Goal: Browse casually

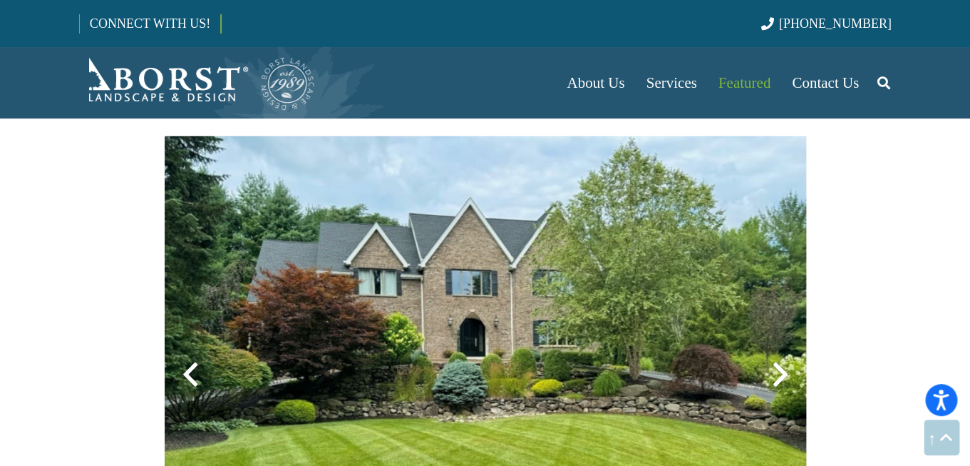
scroll to position [1428, 0]
click at [780, 374] on div at bounding box center [780, 374] width 51 height 51
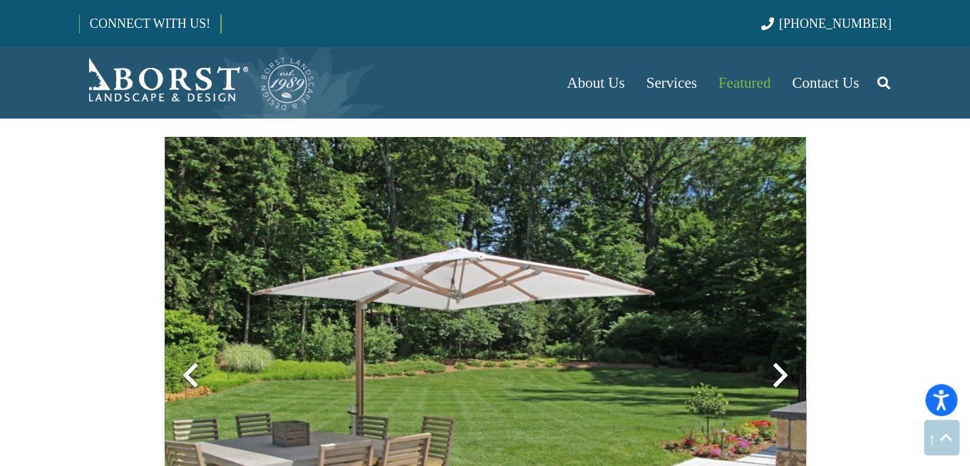
click at [782, 371] on div at bounding box center [780, 374] width 51 height 51
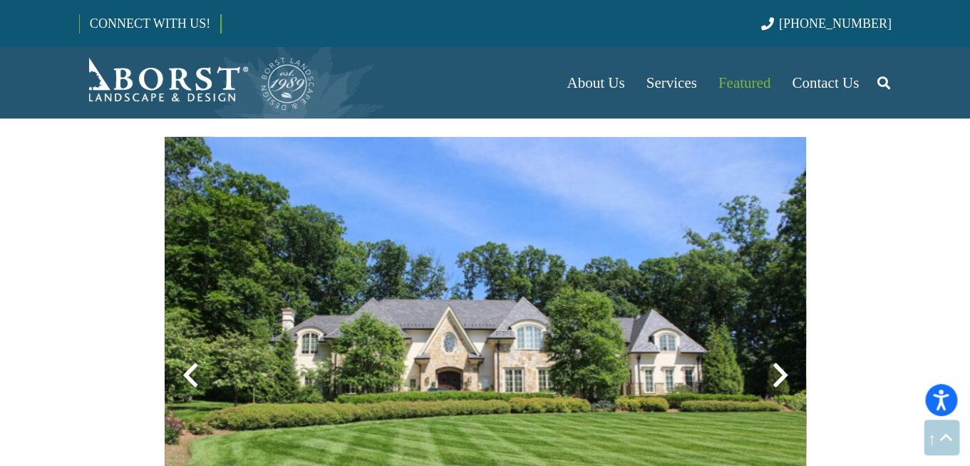
click at [782, 371] on div at bounding box center [780, 374] width 51 height 51
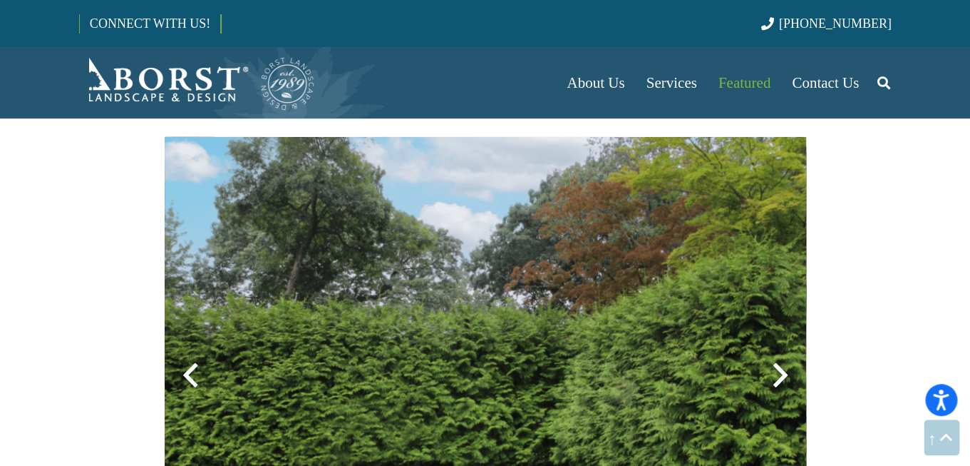
click at [783, 369] on div at bounding box center [780, 374] width 51 height 51
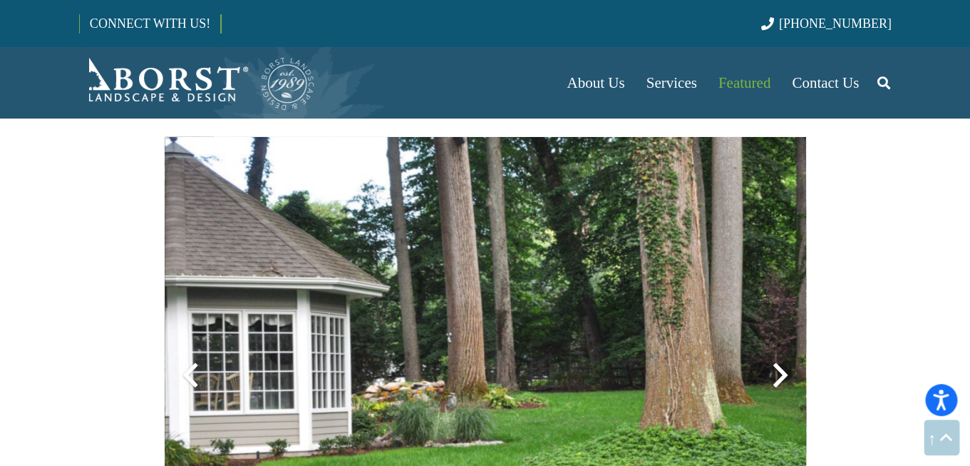
click at [784, 369] on div at bounding box center [780, 374] width 51 height 51
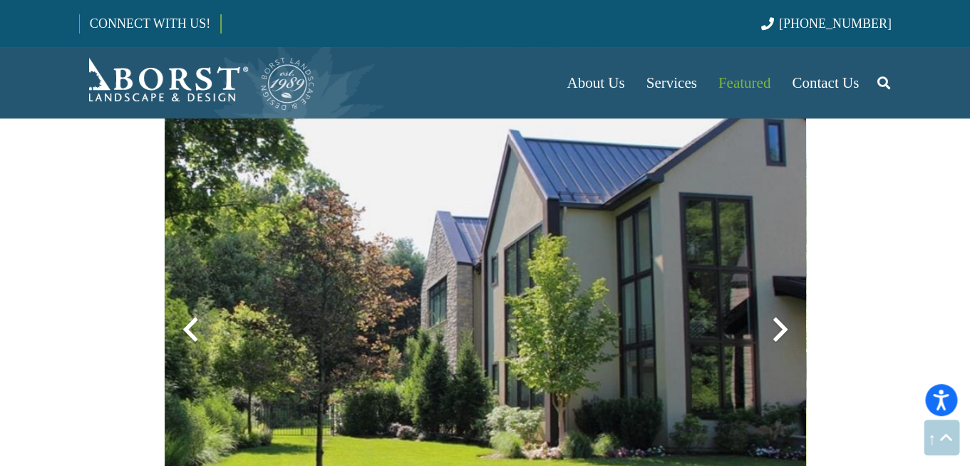
scroll to position [1490, 0]
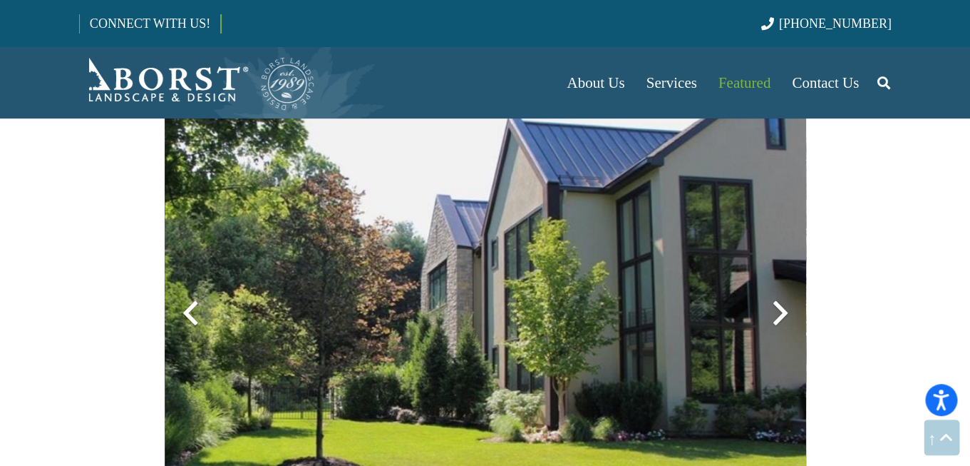
click at [788, 326] on div at bounding box center [780, 312] width 51 height 51
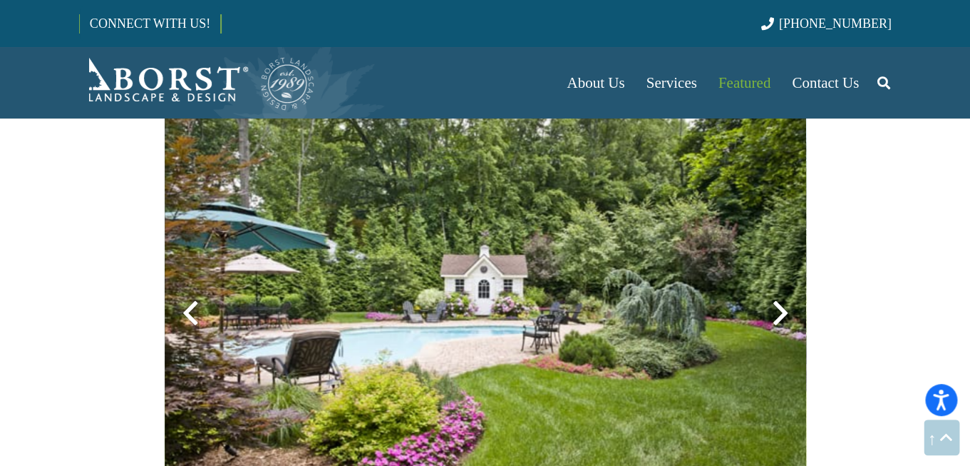
click at [788, 325] on div at bounding box center [780, 312] width 51 height 51
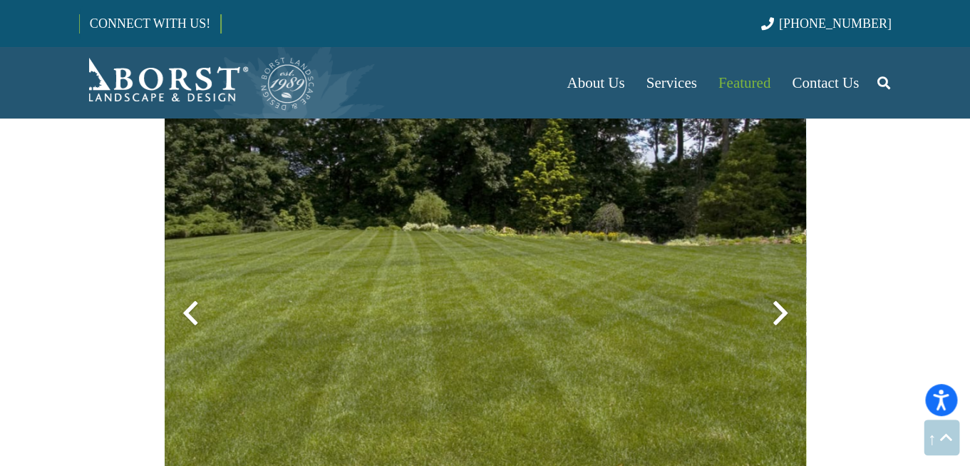
click at [788, 325] on div at bounding box center [780, 312] width 51 height 51
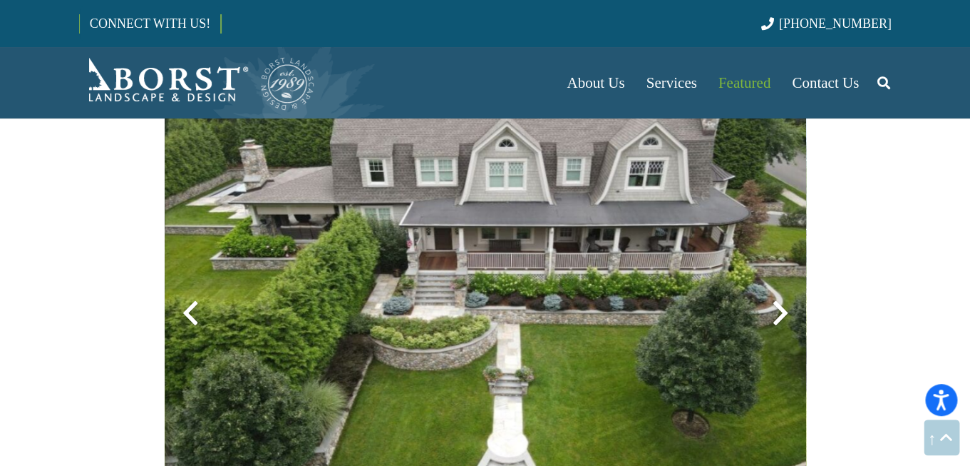
click at [788, 325] on div at bounding box center [780, 312] width 51 height 51
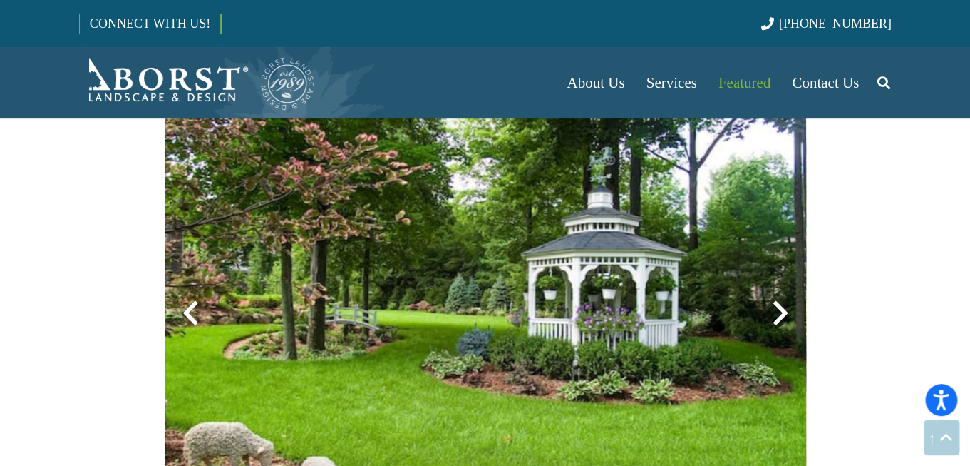
click at [788, 325] on div at bounding box center [780, 312] width 51 height 51
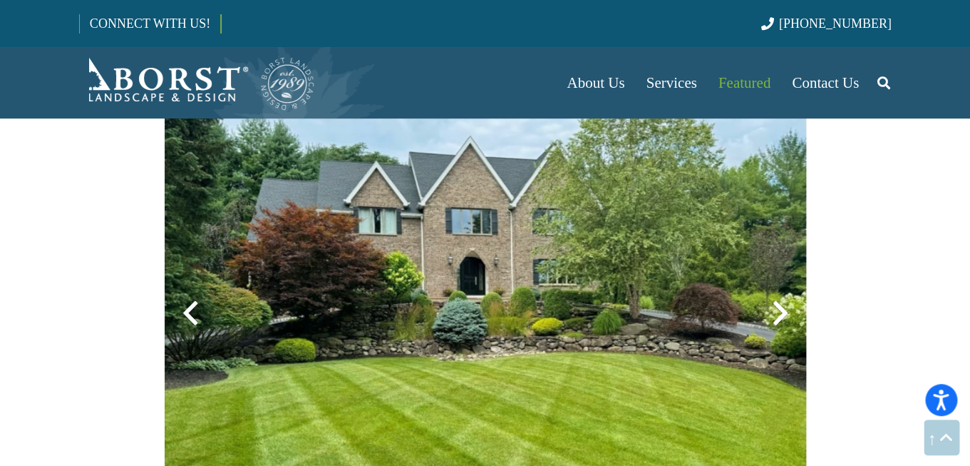
click at [788, 325] on div at bounding box center [780, 312] width 51 height 51
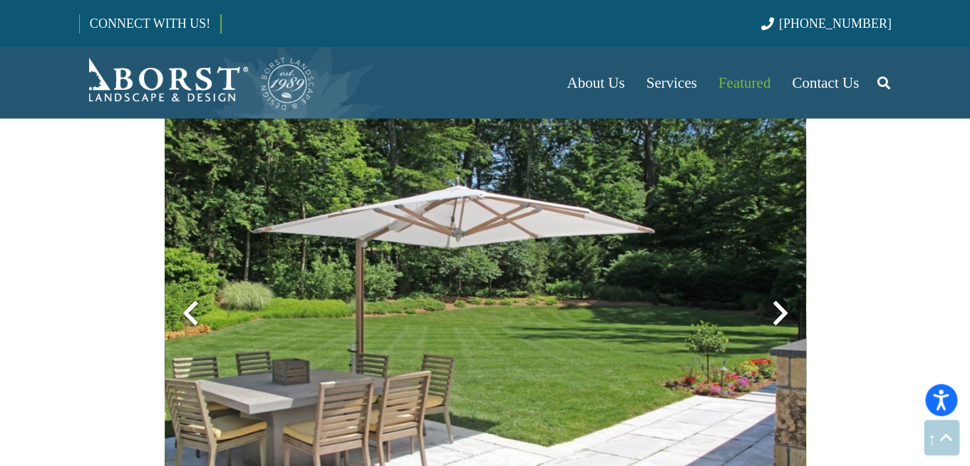
click at [788, 325] on div at bounding box center [780, 312] width 51 height 51
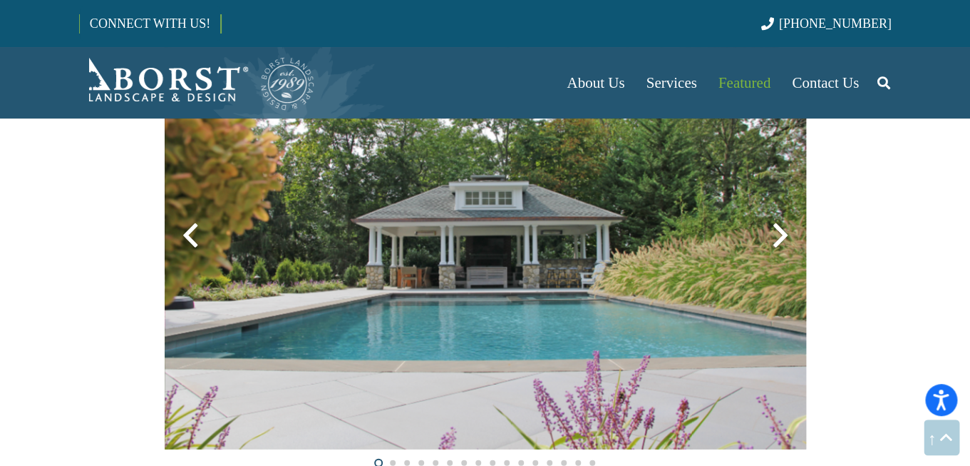
scroll to position [974, 0]
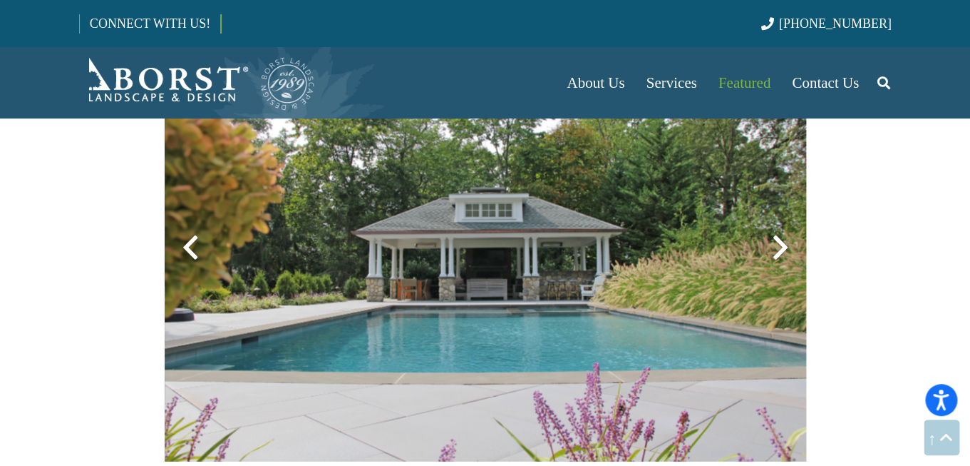
click at [781, 259] on div at bounding box center [780, 247] width 51 height 51
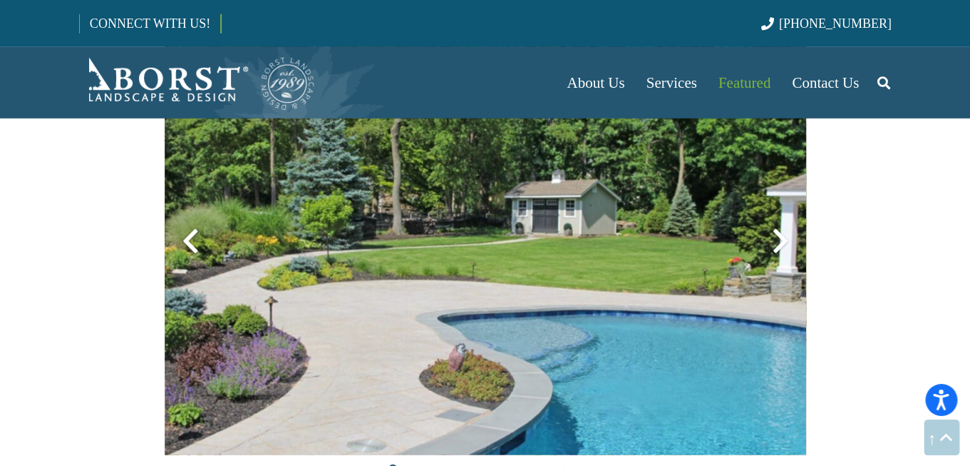
scroll to position [976, 0]
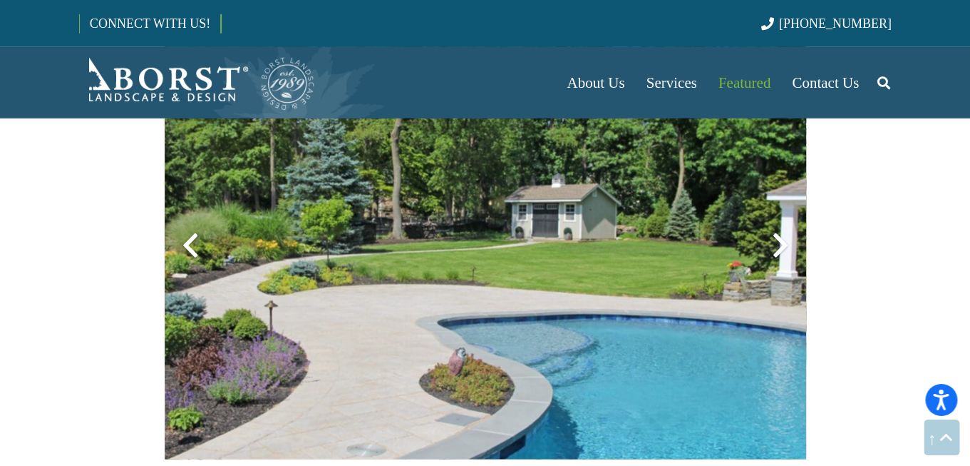
click at [793, 259] on div at bounding box center [780, 245] width 51 height 51
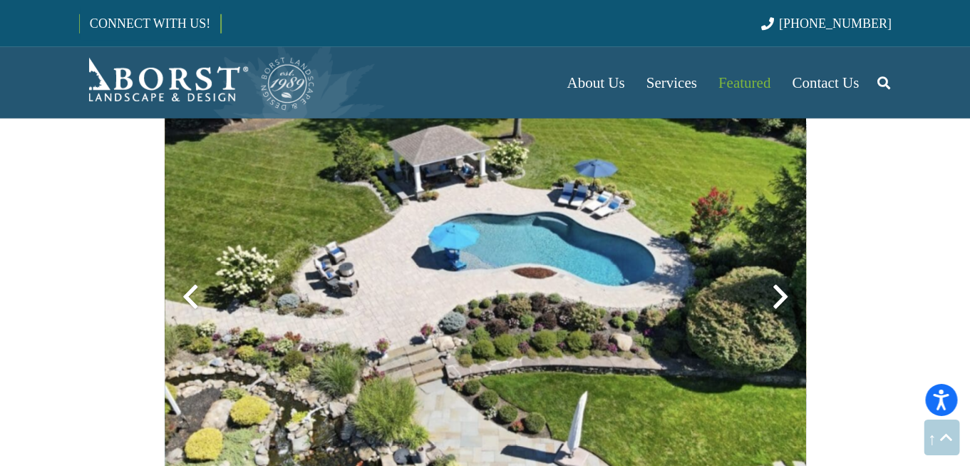
scroll to position [923, 0]
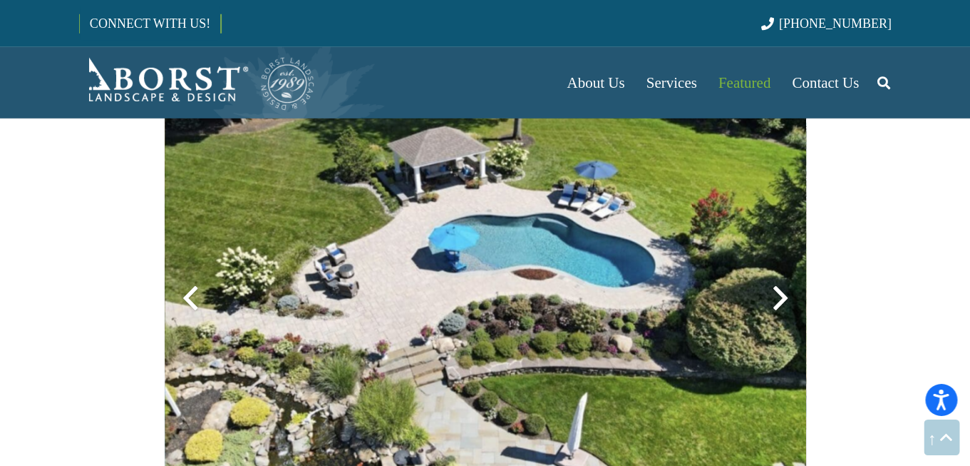
click at [779, 290] on div at bounding box center [780, 297] width 51 height 51
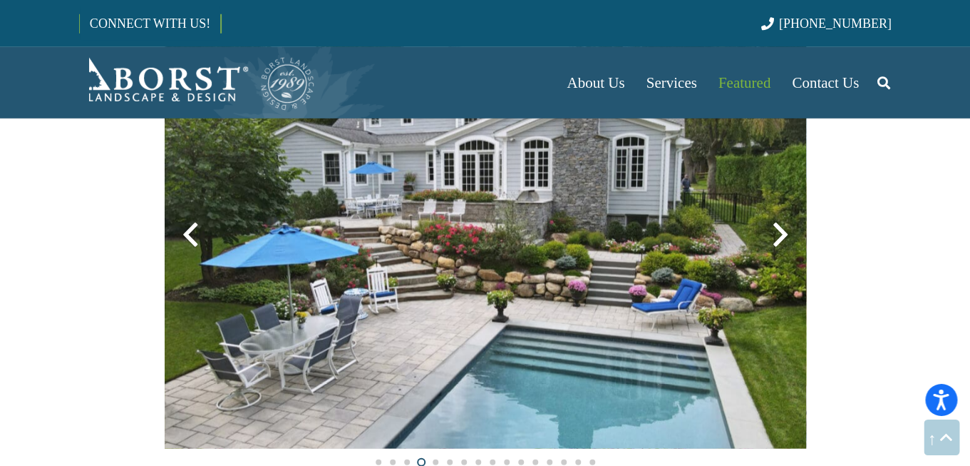
scroll to position [992, 0]
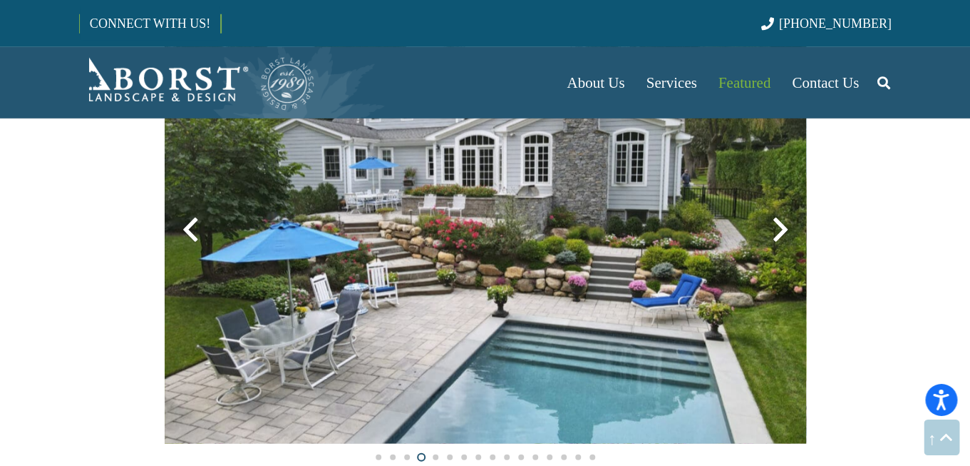
click at [783, 234] on div at bounding box center [780, 229] width 51 height 51
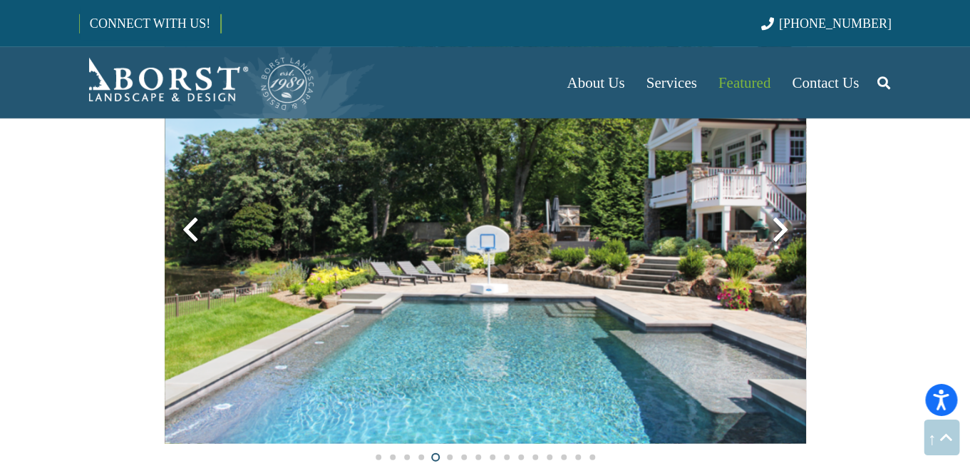
click at [783, 234] on div at bounding box center [780, 229] width 51 height 51
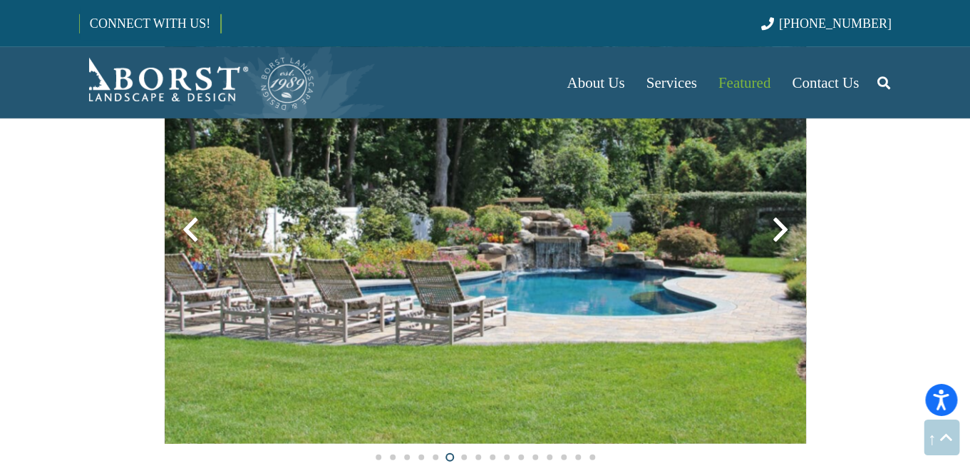
click at [783, 234] on div at bounding box center [780, 229] width 51 height 51
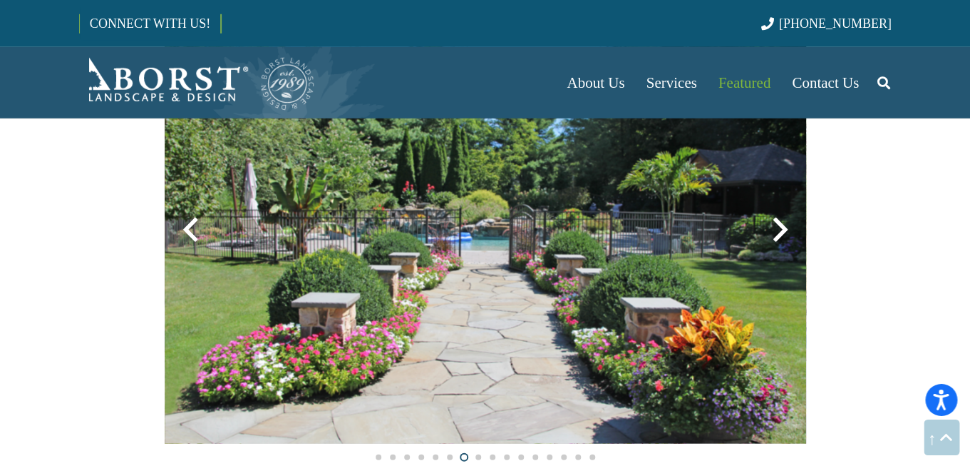
click at [783, 234] on div at bounding box center [780, 229] width 51 height 51
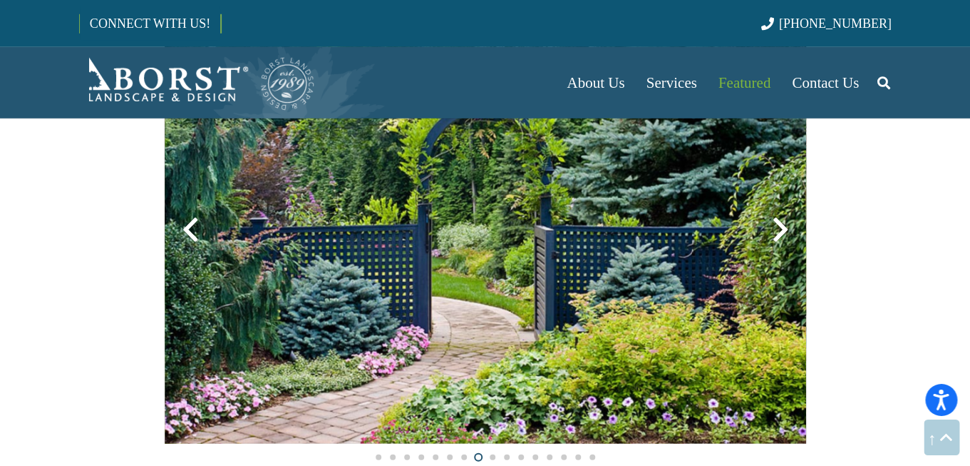
click at [783, 234] on div at bounding box center [780, 229] width 51 height 51
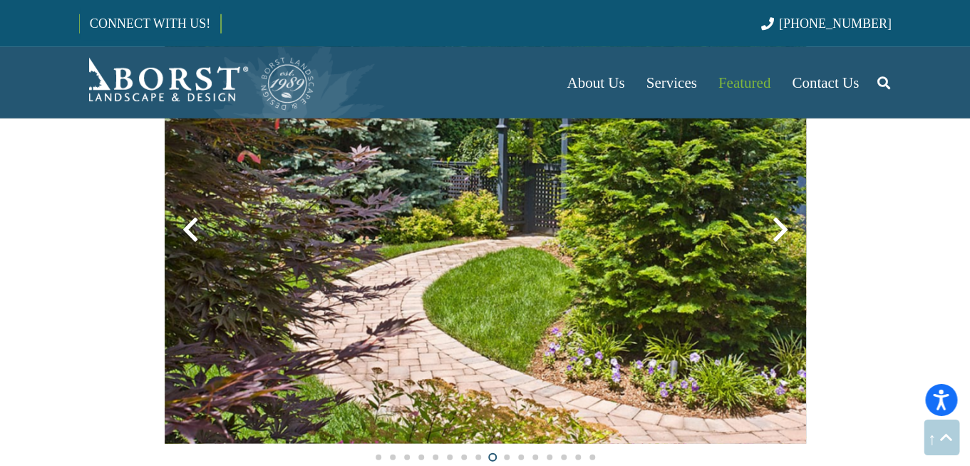
click at [783, 234] on div at bounding box center [780, 229] width 51 height 51
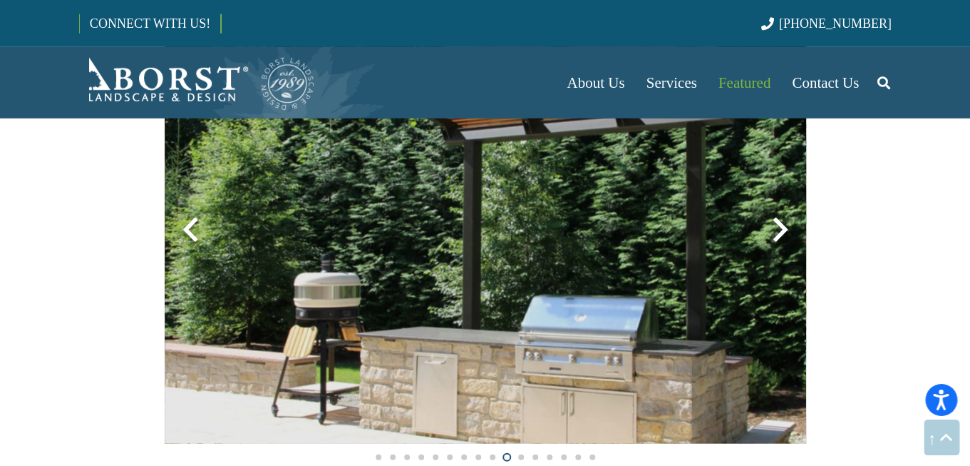
click at [783, 234] on div at bounding box center [780, 229] width 51 height 51
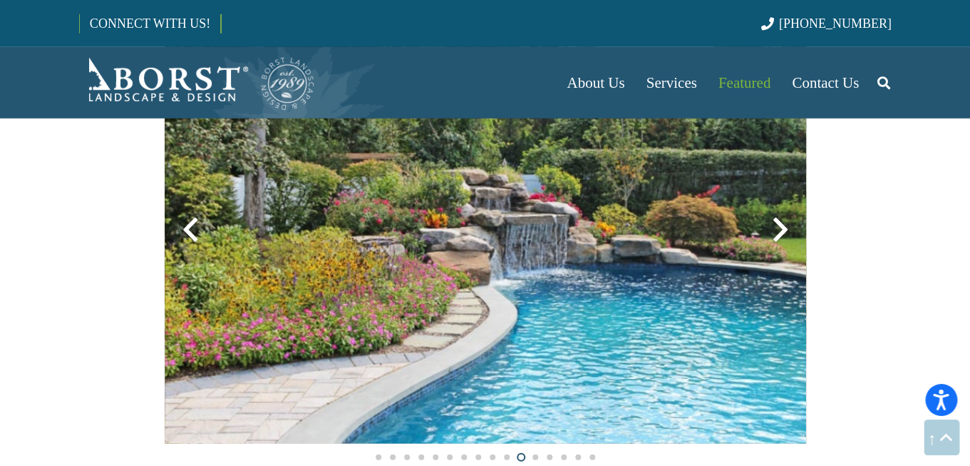
click at [783, 234] on div at bounding box center [780, 229] width 51 height 51
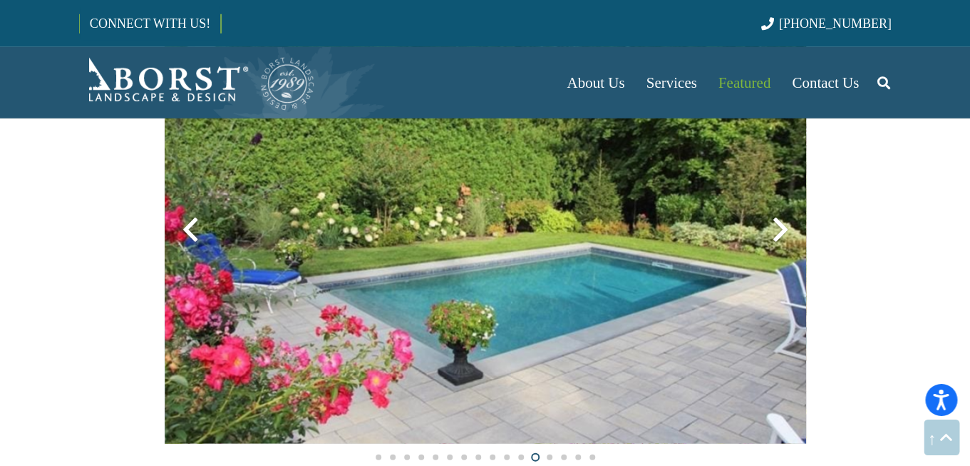
click at [783, 234] on div at bounding box center [780, 229] width 51 height 51
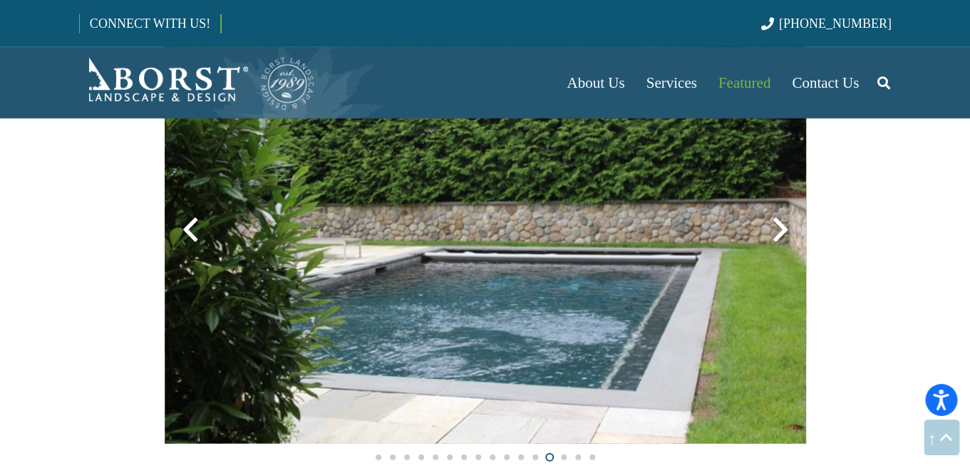
click at [783, 234] on div at bounding box center [780, 229] width 51 height 51
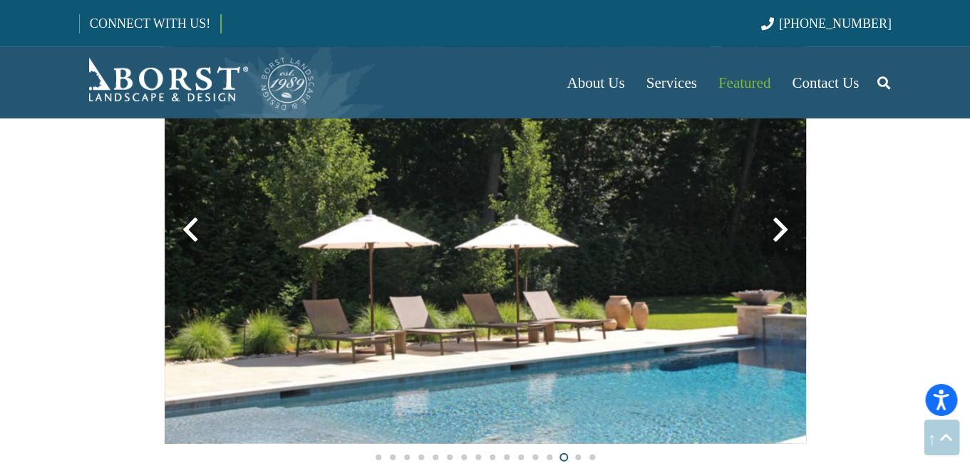
click at [783, 234] on div at bounding box center [780, 229] width 51 height 51
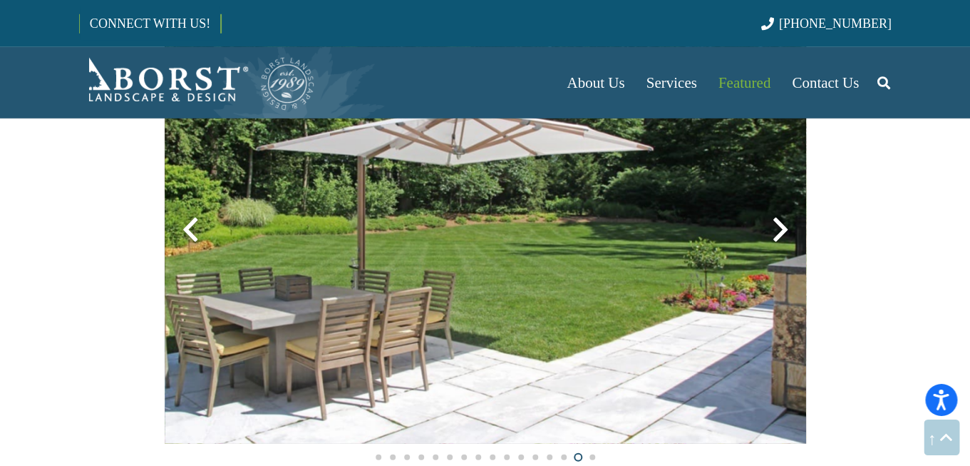
click at [783, 234] on div at bounding box center [780, 229] width 51 height 51
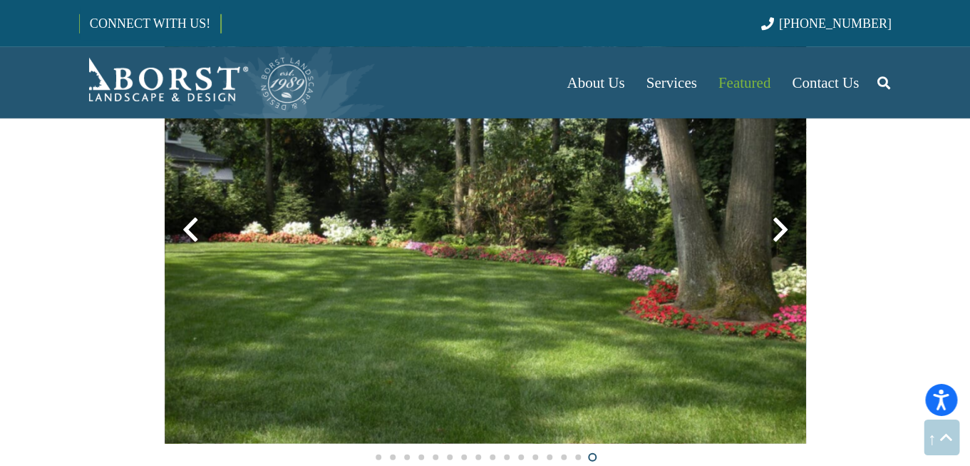
click at [783, 234] on div at bounding box center [780, 229] width 51 height 51
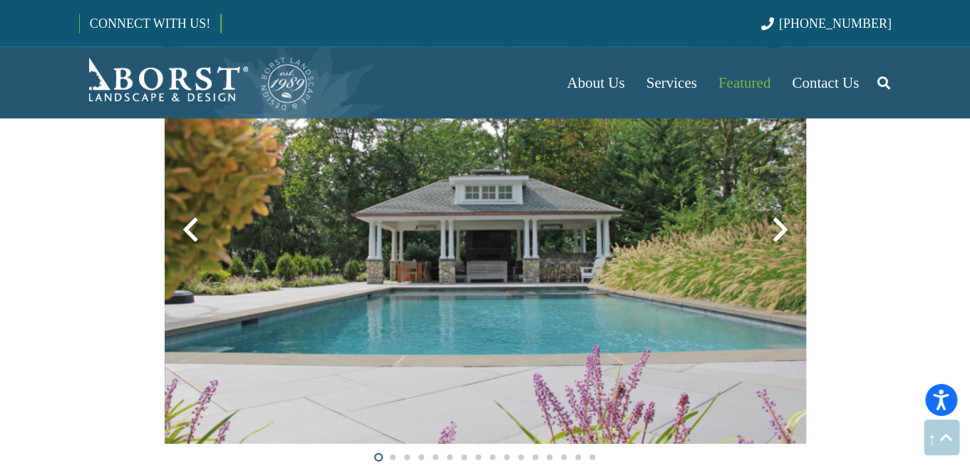
click at [783, 234] on div at bounding box center [780, 229] width 51 height 51
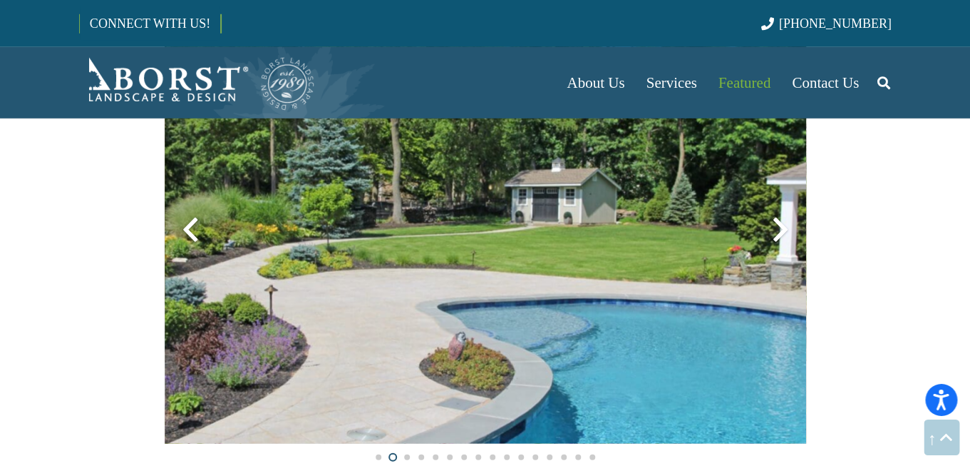
click at [782, 234] on div at bounding box center [780, 229] width 51 height 51
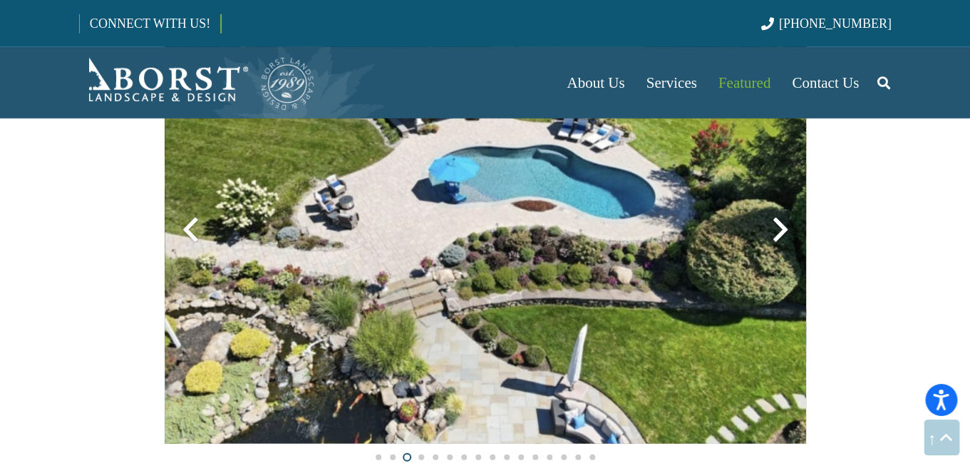
click at [782, 234] on div at bounding box center [780, 229] width 51 height 51
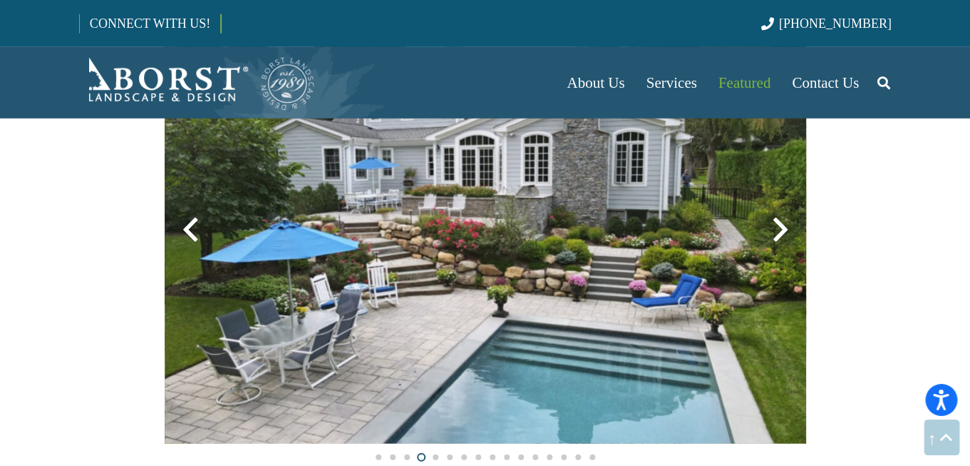
click at [782, 234] on div at bounding box center [780, 229] width 51 height 51
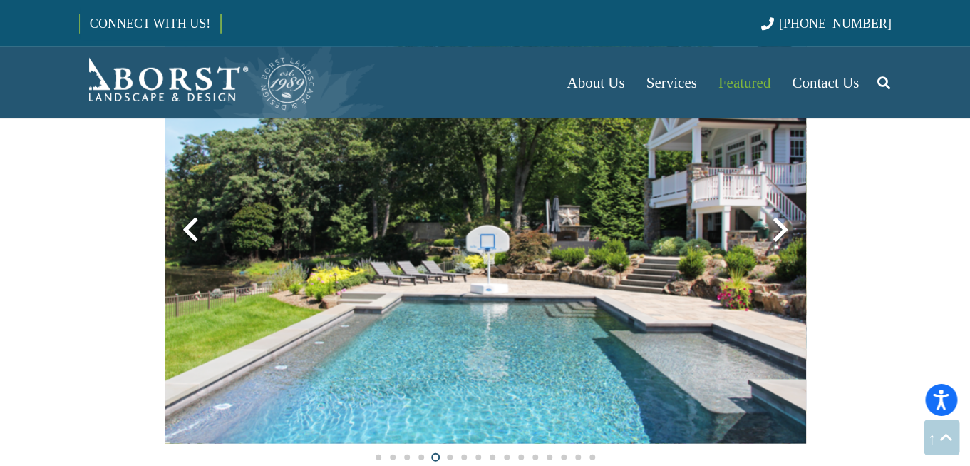
click at [782, 234] on div at bounding box center [780, 229] width 51 height 51
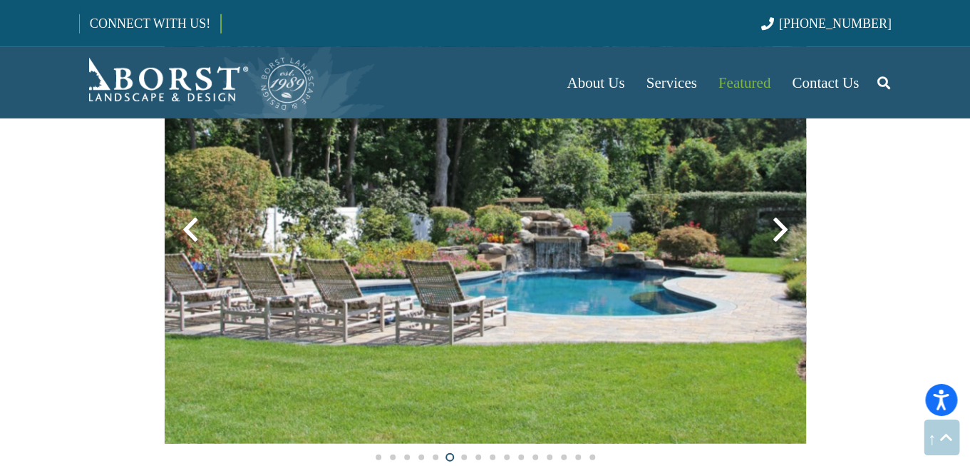
scroll to position [988, 0]
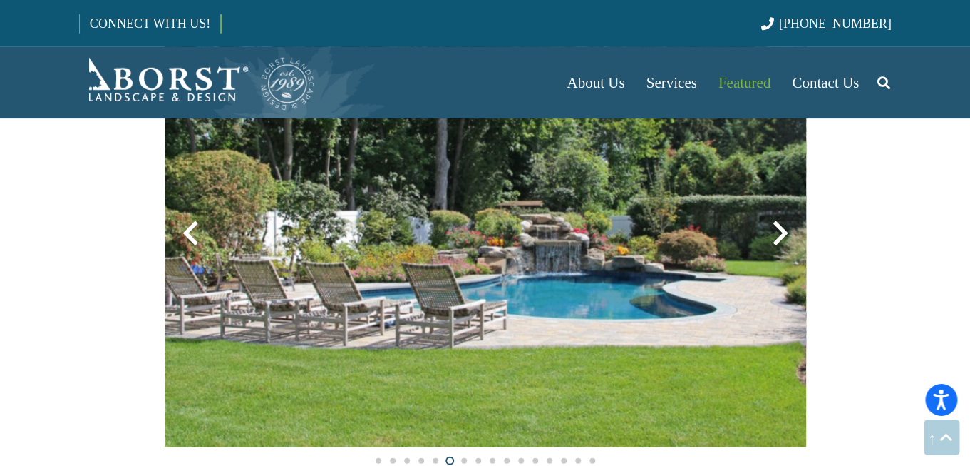
click at [782, 234] on div at bounding box center [780, 232] width 51 height 51
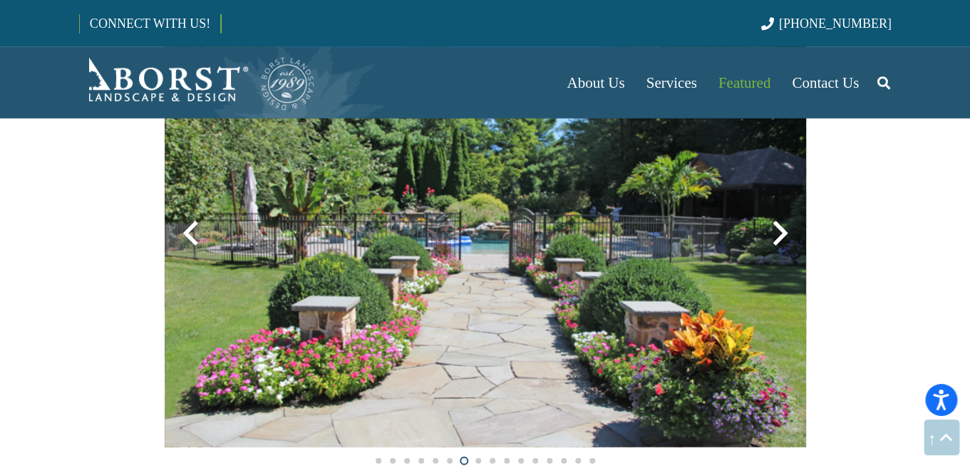
click at [782, 234] on div at bounding box center [780, 232] width 51 height 51
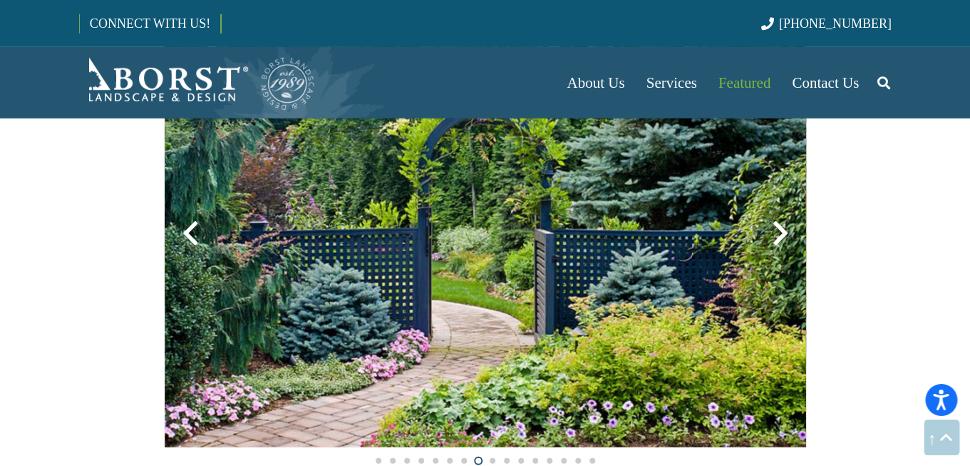
scroll to position [986, 0]
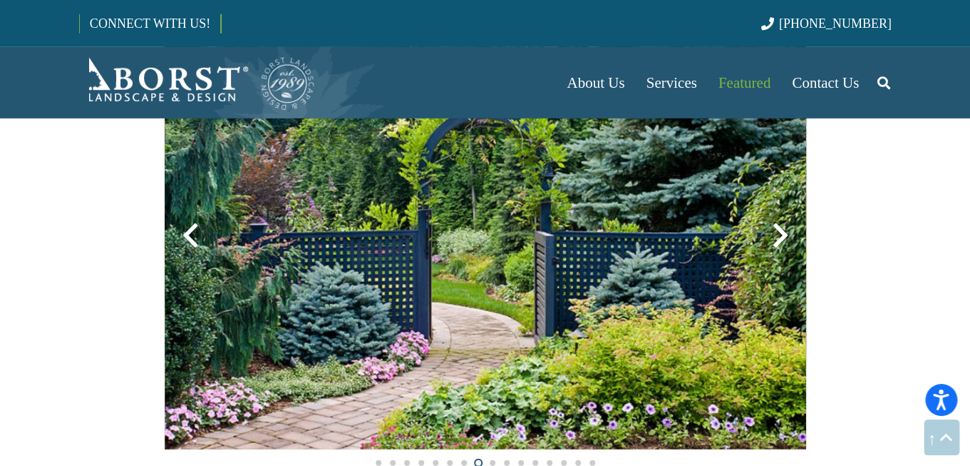
click at [560, 286] on img at bounding box center [486, 235] width 642 height 428
